Goal: Download file/media

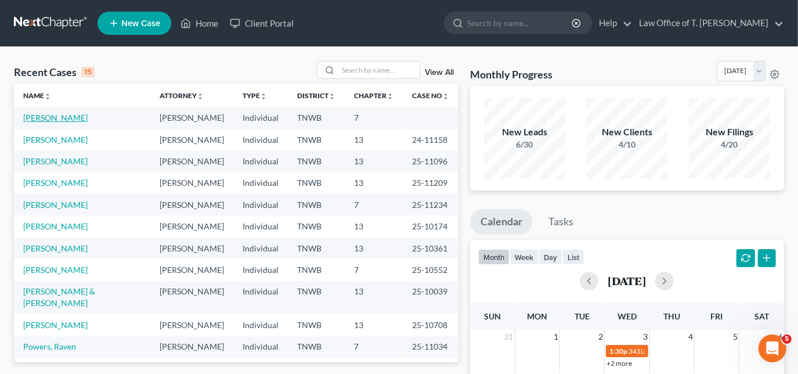
click at [68, 116] on link "[PERSON_NAME]" at bounding box center [55, 118] width 64 height 10
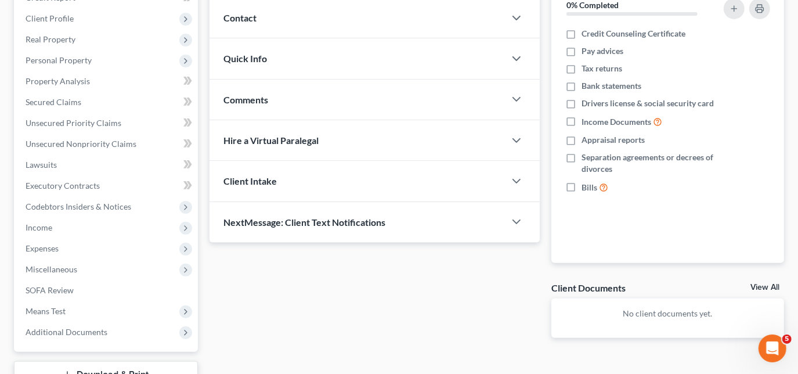
scroll to position [243, 0]
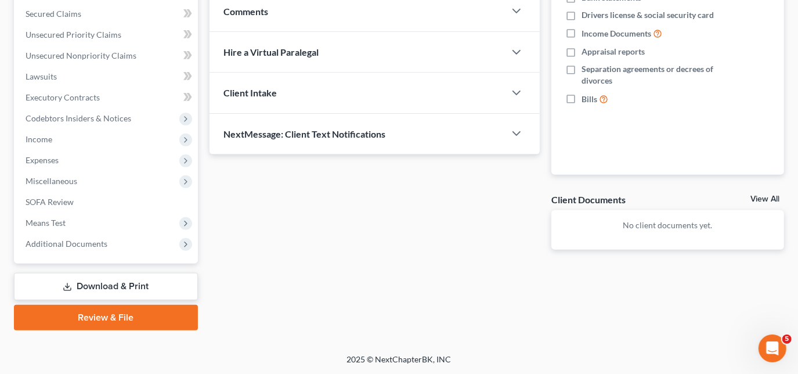
click at [109, 290] on link "Download & Print" at bounding box center [106, 286] width 184 height 27
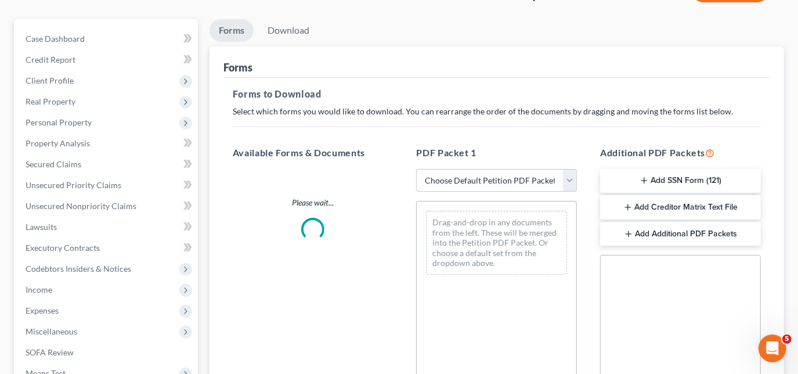
scroll to position [211, 0]
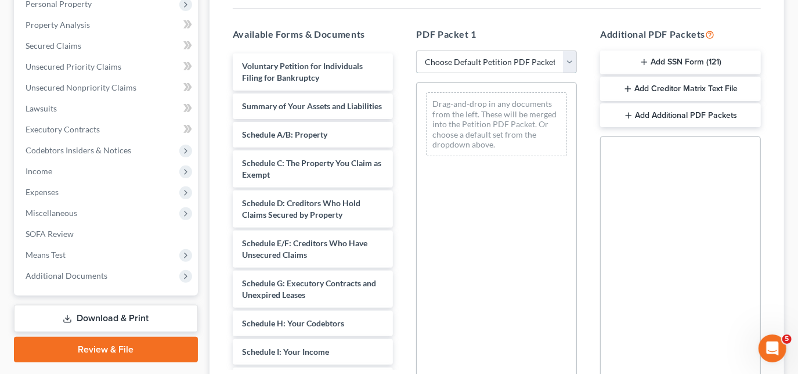
click at [563, 57] on select "Choose Default Petition PDF Packet Complete Bankruptcy Petition (all forms and …" at bounding box center [496, 62] width 161 height 23
click at [518, 248] on div "Drag-and-drop in any documents from the left. These will be merged into the Pet…" at bounding box center [496, 241] width 161 height 319
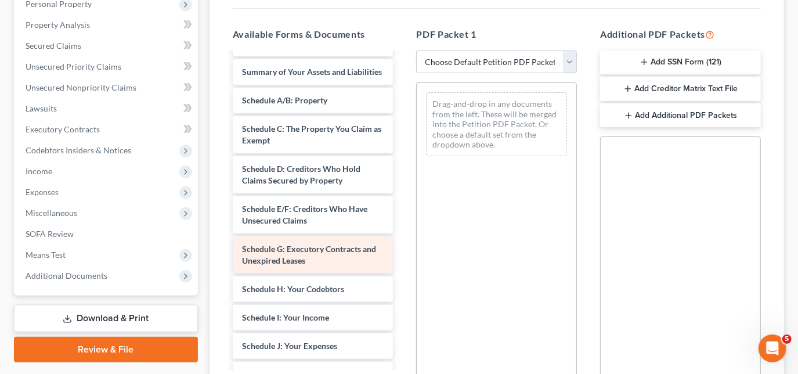
scroll to position [52, 0]
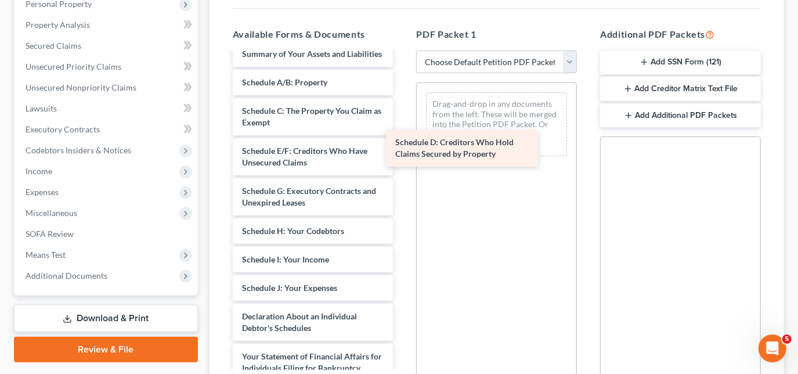
drag, startPoint x: 282, startPoint y: 168, endPoint x: 435, endPoint y: 150, distance: 154.4
click at [403, 150] on div "Schedule D: Creditors Who Hold Claims Secured by Property Voluntary Petition fo…" at bounding box center [313, 313] width 179 height 625
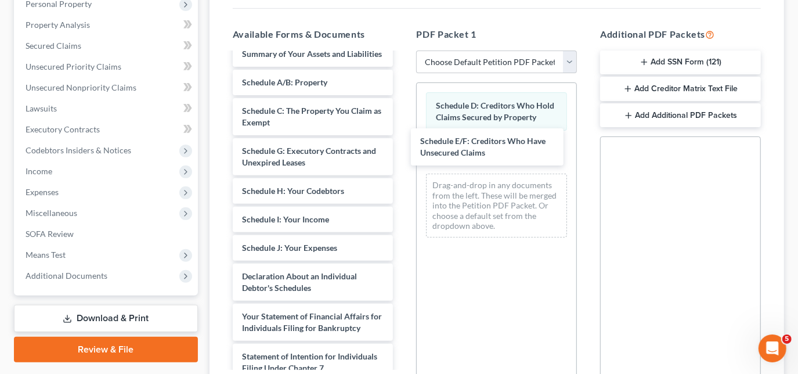
drag, startPoint x: 303, startPoint y: 167, endPoint x: 314, endPoint y: 164, distance: 11.3
click at [403, 147] on div "Schedule E/F: Creditors Who Have Unsecured Claims Voluntary Petition for Indivi…" at bounding box center [313, 293] width 179 height 585
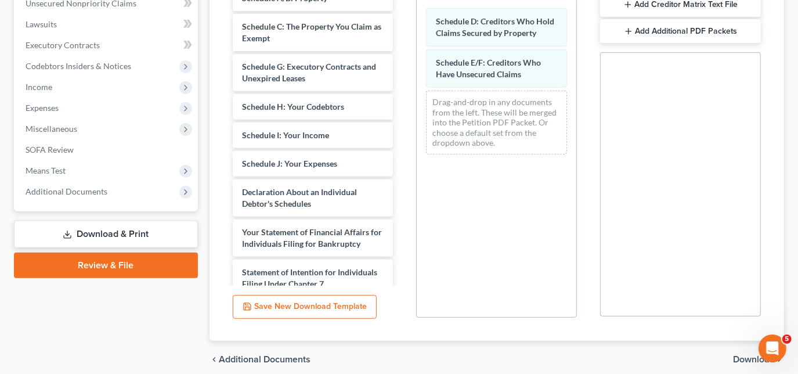
scroll to position [342, 0]
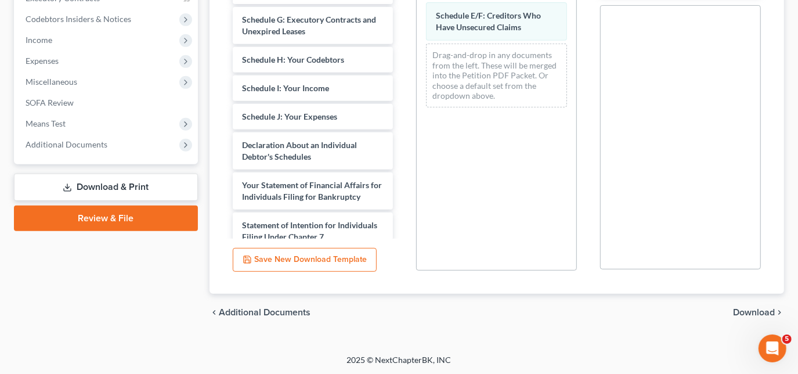
click at [745, 311] on span "Download" at bounding box center [754, 312] width 42 height 9
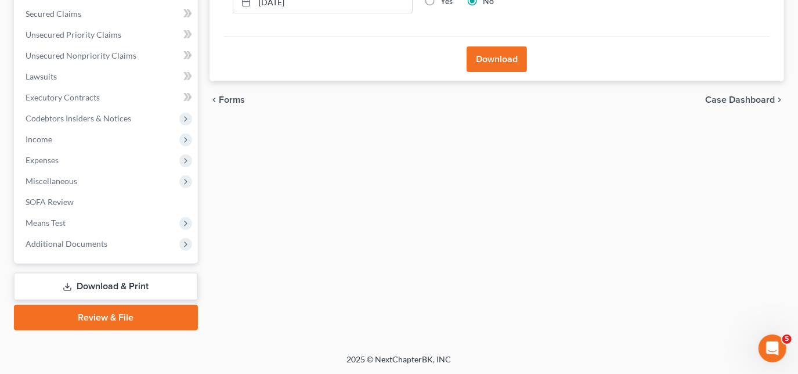
click at [507, 60] on button "Download" at bounding box center [497, 59] width 60 height 26
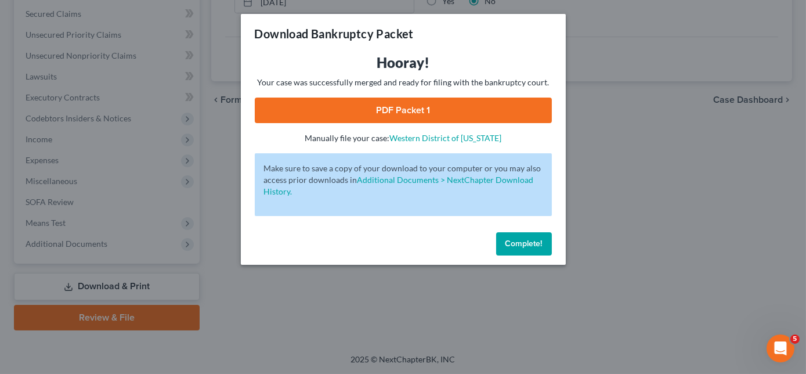
click at [440, 100] on link "PDF Packet 1" at bounding box center [403, 111] width 297 height 26
click at [525, 247] on span "Complete!" at bounding box center [524, 244] width 37 height 10
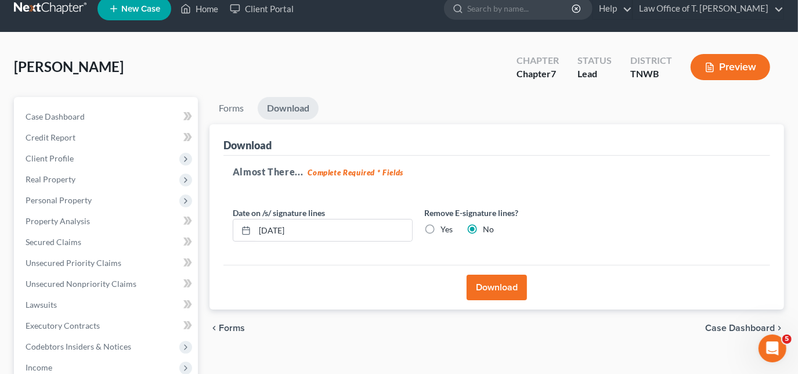
scroll to position [0, 0]
